Goal: Task Accomplishment & Management: Use online tool/utility

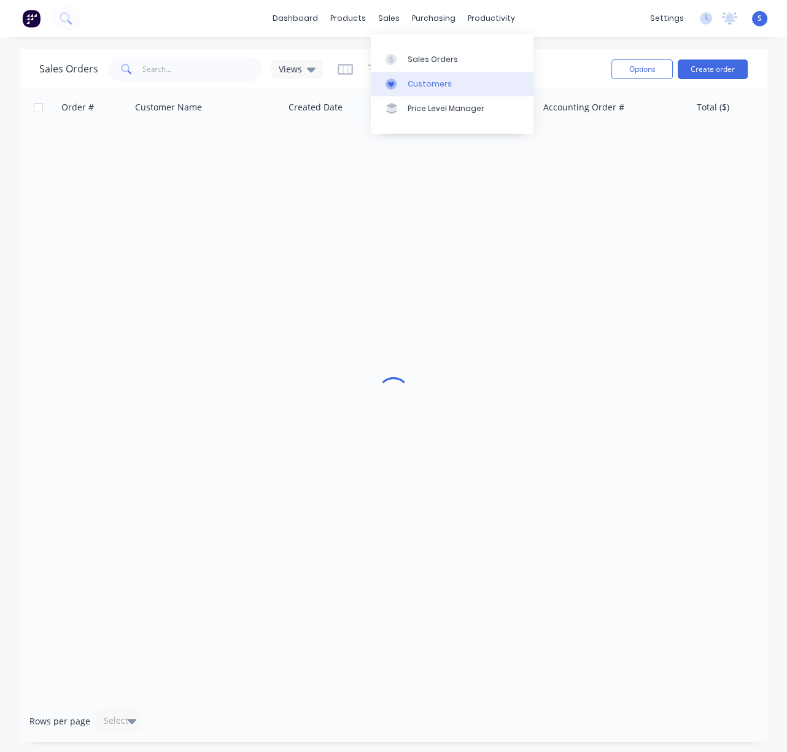
drag, startPoint x: 424, startPoint y: 91, endPoint x: 418, endPoint y: 88, distance: 6.9
click at [424, 90] on div "Customers" at bounding box center [430, 84] width 44 height 11
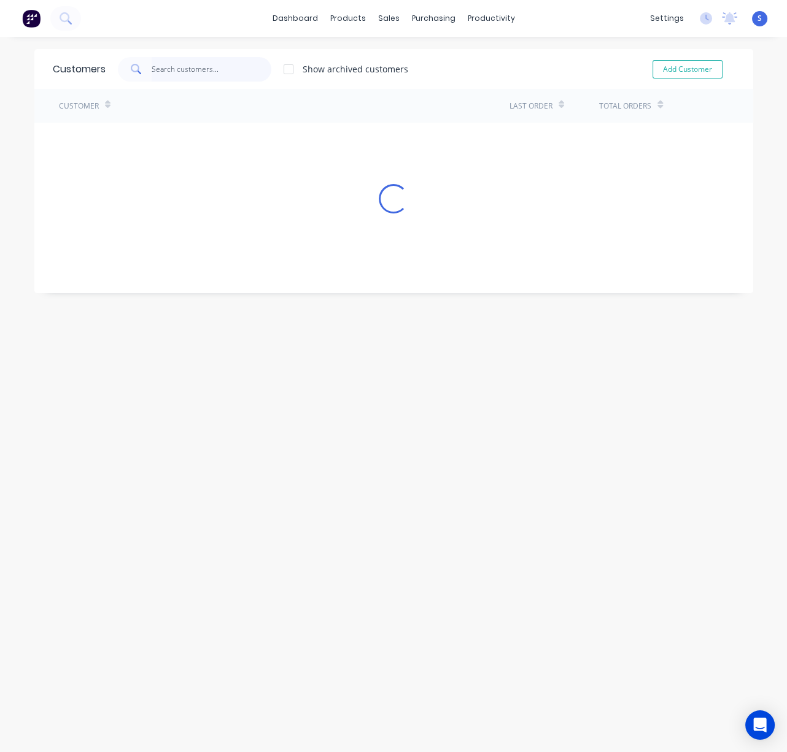
click at [189, 75] on input "text" at bounding box center [212, 69] width 120 height 25
type input "granny"
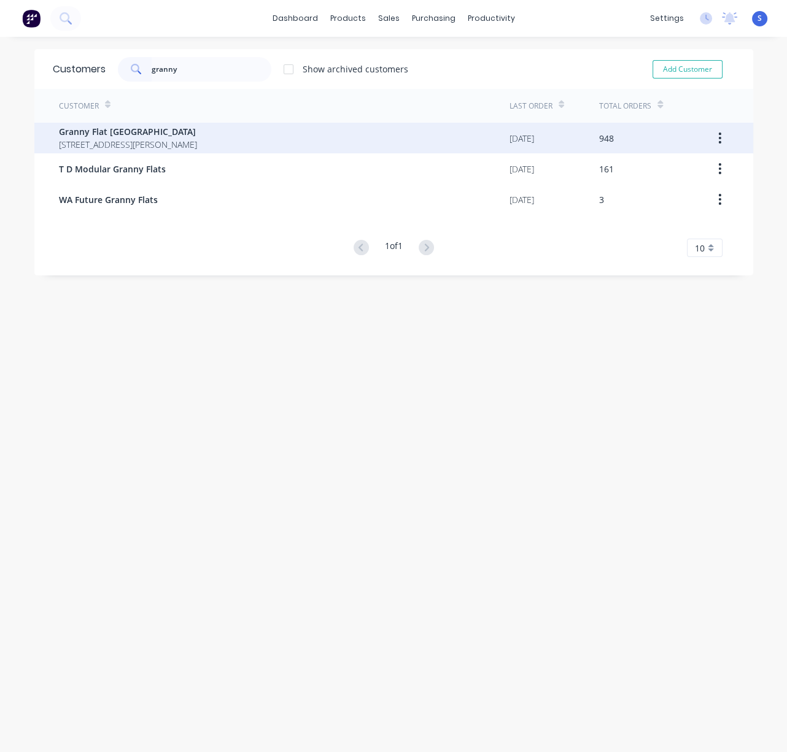
click at [197, 146] on span "[STREET_ADDRESS][PERSON_NAME]" at bounding box center [128, 144] width 138 height 13
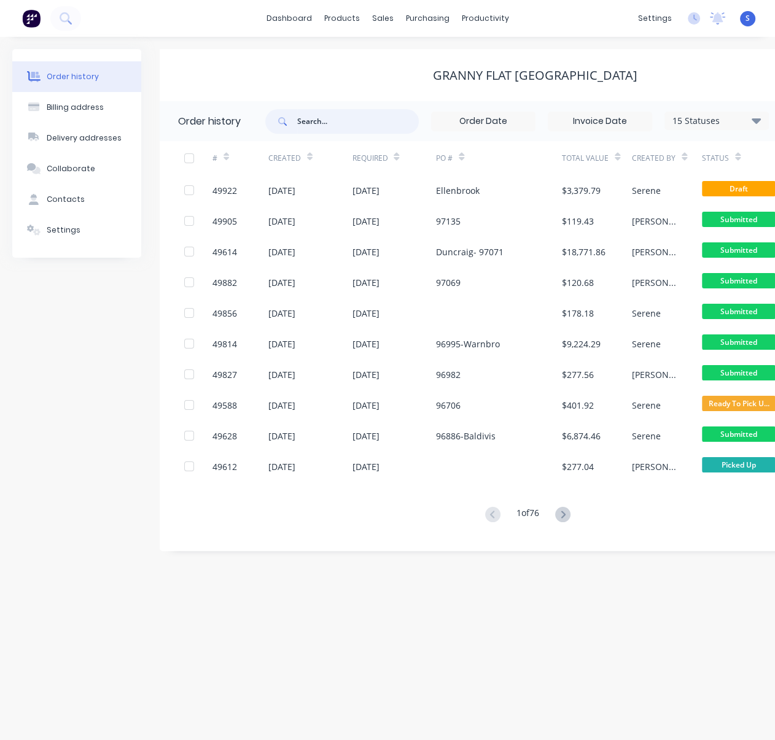
click at [334, 123] on input "text" at bounding box center [358, 121] width 122 height 25
type input "port"
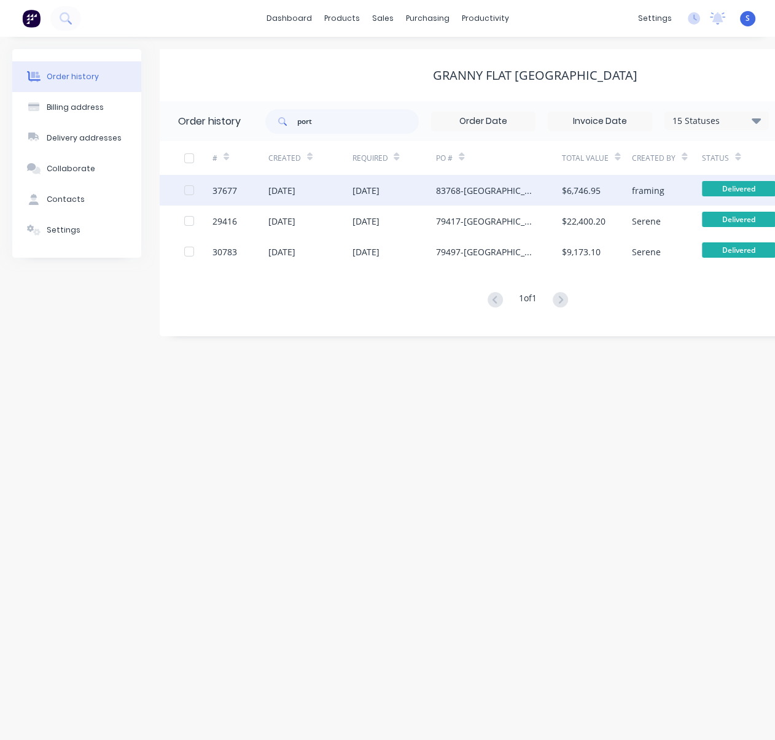
click at [443, 193] on div "83768-[GEOGRAPHIC_DATA][PERSON_NAME]" at bounding box center [486, 190] width 101 height 13
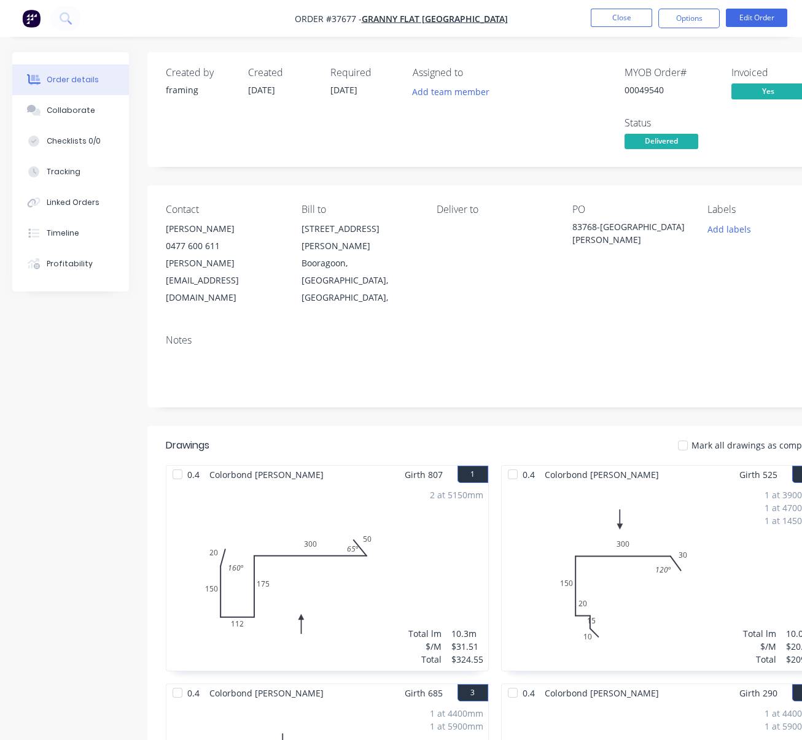
scroll to position [0, 98]
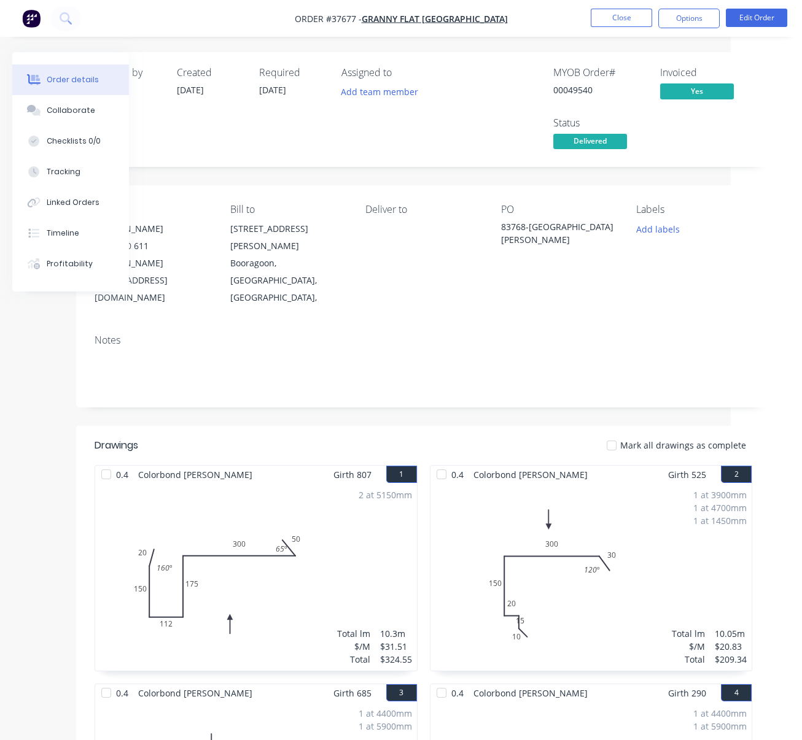
drag, startPoint x: 294, startPoint y: 395, endPoint x: 451, endPoint y: 391, distance: 157.2
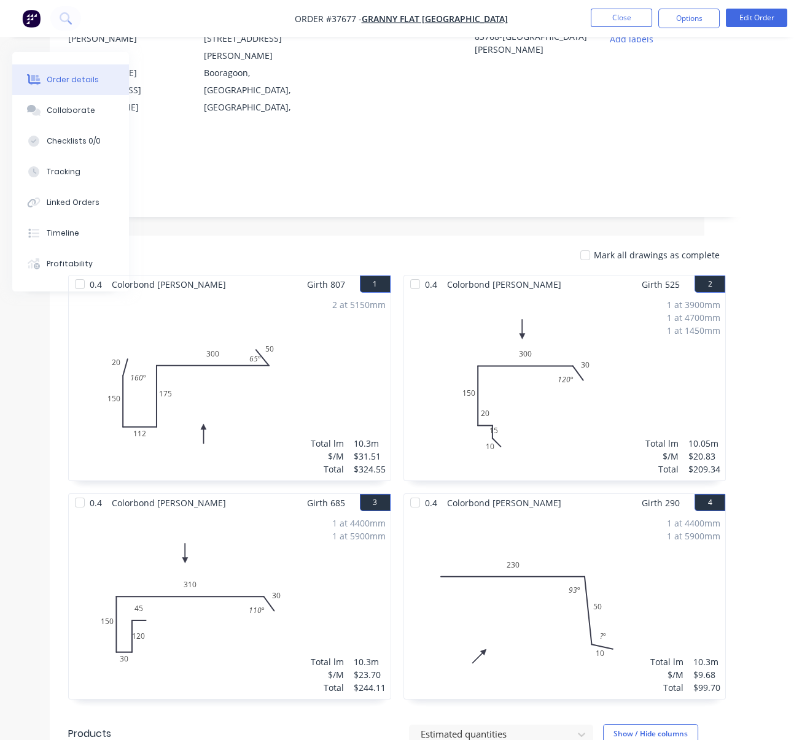
scroll to position [382, 98]
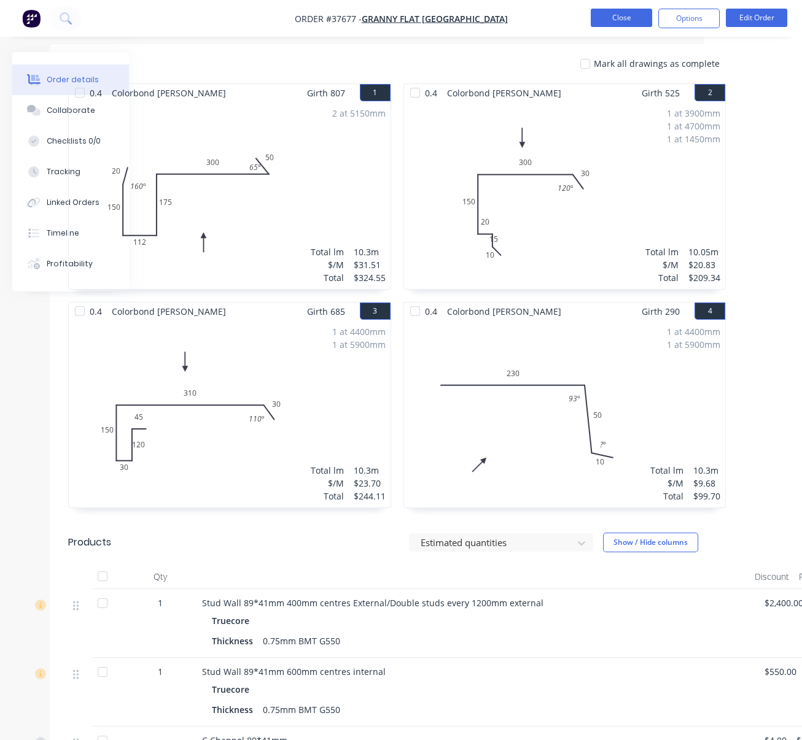
click at [613, 18] on button "Close" at bounding box center [620, 18] width 61 height 18
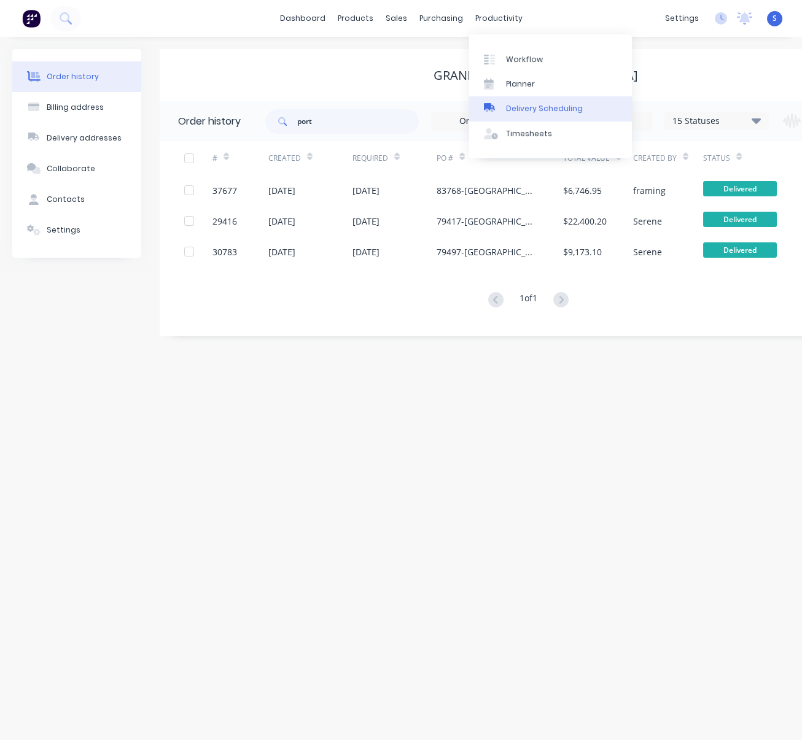
click at [546, 112] on div "Delivery Scheduling" at bounding box center [544, 108] width 77 height 11
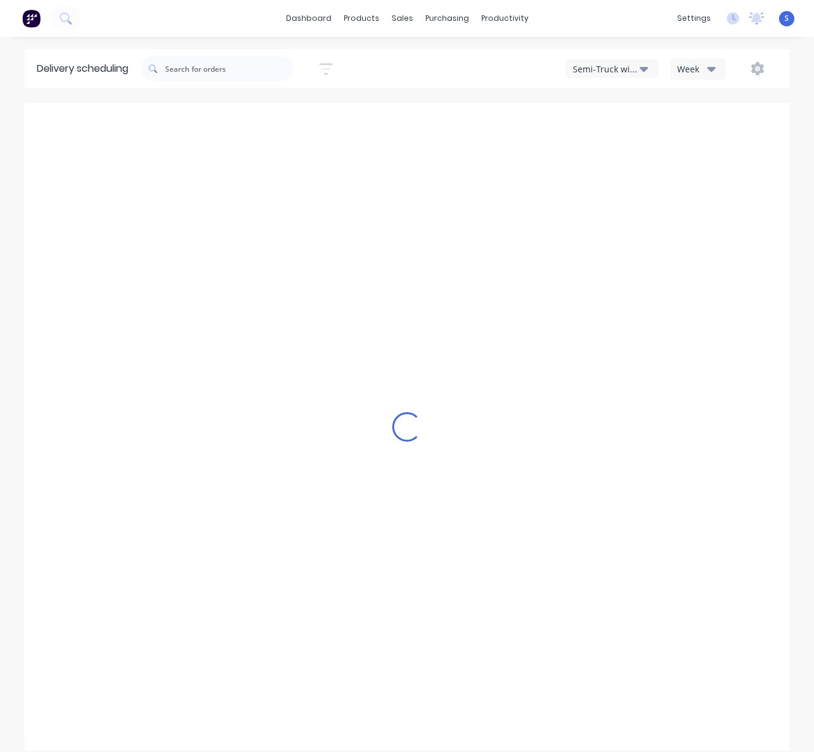
click at [614, 70] on div "Semi-Truck with Hiab" at bounding box center [606, 69] width 67 height 13
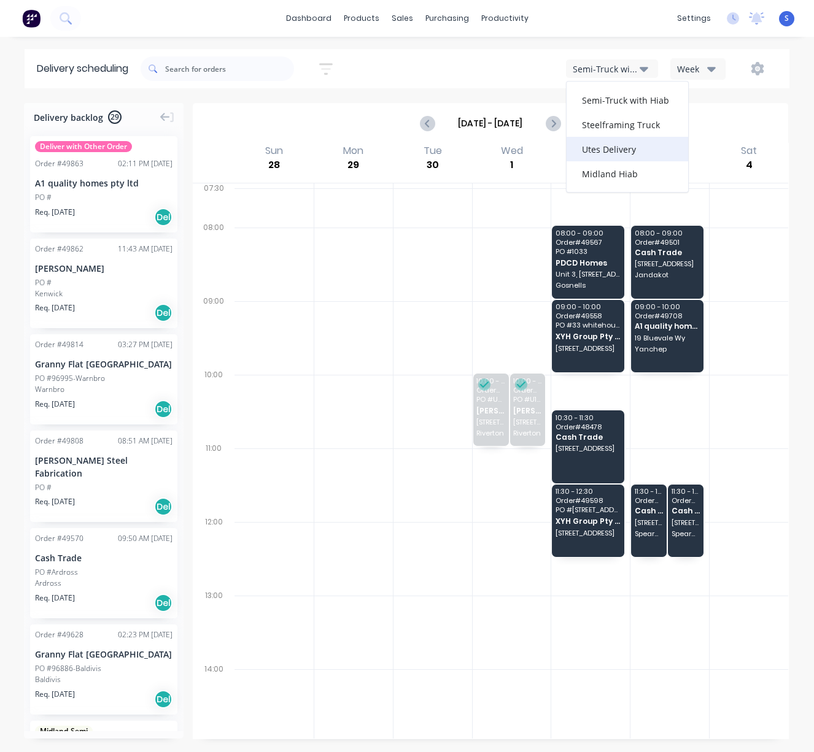
click at [608, 153] on div "Utes Delivery" at bounding box center [628, 149] width 122 height 25
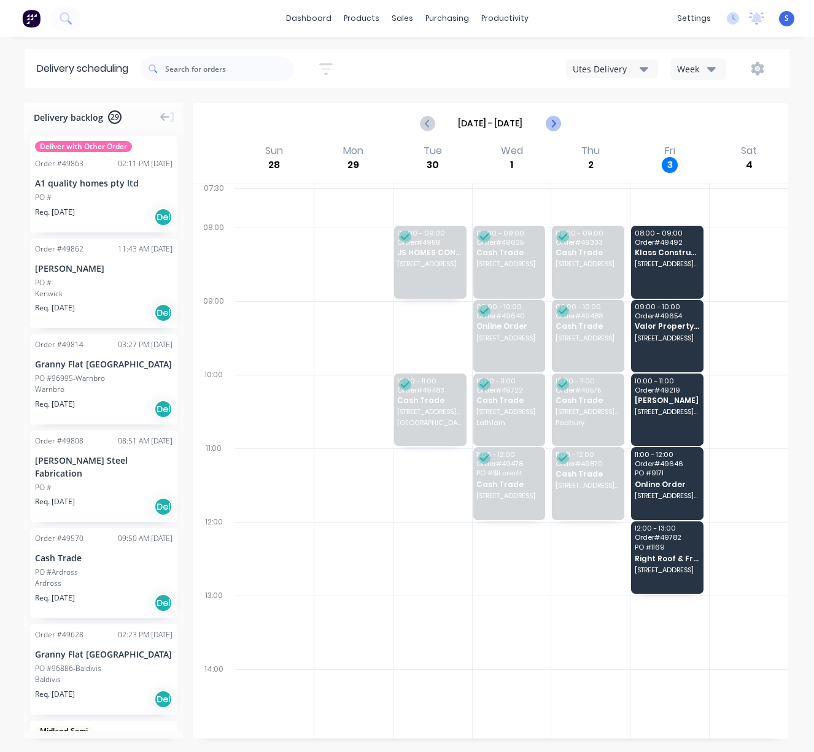
click at [550, 123] on icon "Next page" at bounding box center [553, 123] width 6 height 10
type input "[DATE] - [DATE]"
